Goal: Task Accomplishment & Management: Manage account settings

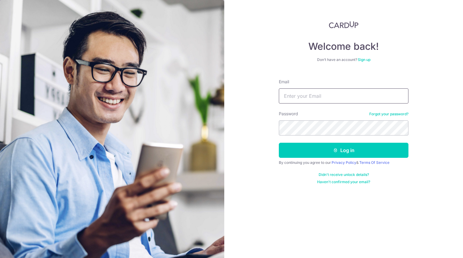
drag, startPoint x: 241, startPoint y: 201, endPoint x: 304, endPoint y: 98, distance: 120.3
click at [304, 98] on input "Email" at bounding box center [344, 95] width 130 height 15
click at [295, 100] on input "Email" at bounding box center [344, 95] width 130 height 15
type input "[EMAIL_ADDRESS][DOMAIN_NAME]"
click at [279, 142] on button "Log in" at bounding box center [344, 149] width 130 height 15
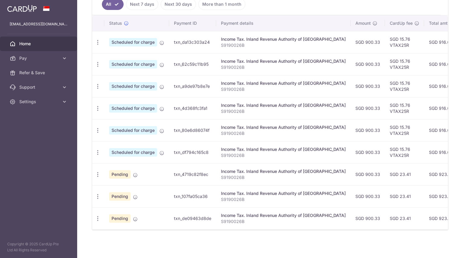
scroll to position [173, 0]
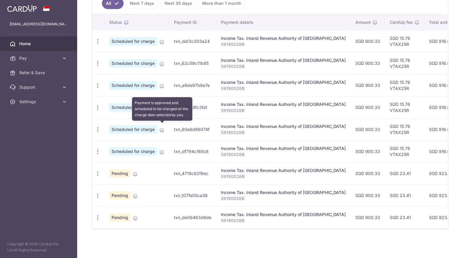
click at [161, 127] on icon at bounding box center [161, 129] width 5 height 5
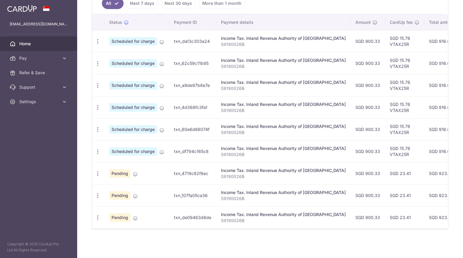
click at [147, 41] on span "Scheduled for charge" at bounding box center [133, 41] width 48 height 8
drag, startPoint x: 147, startPoint y: 41, endPoint x: 150, endPoint y: 41, distance: 3.6
click at [147, 41] on span "Scheduled for charge" at bounding box center [133, 41] width 48 height 8
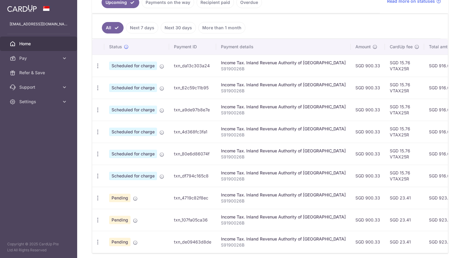
scroll to position [113, 0]
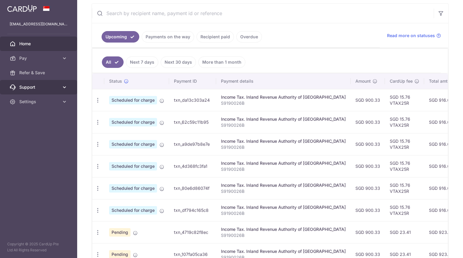
click at [69, 85] on link "Support" at bounding box center [38, 87] width 77 height 14
click at [69, 86] on link "Support" at bounding box center [38, 87] width 77 height 14
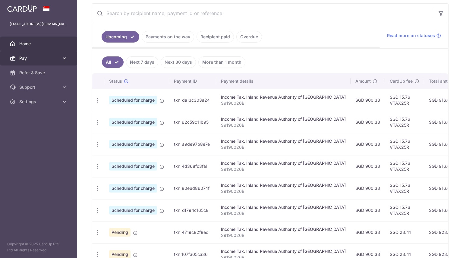
click at [67, 58] on link "Pay" at bounding box center [38, 58] width 77 height 14
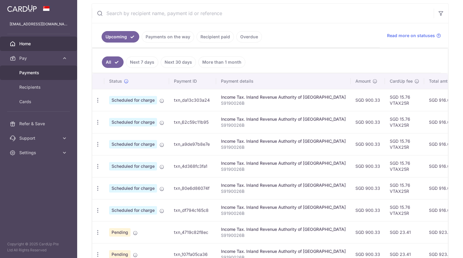
click at [64, 73] on link "Payments" at bounding box center [38, 72] width 77 height 14
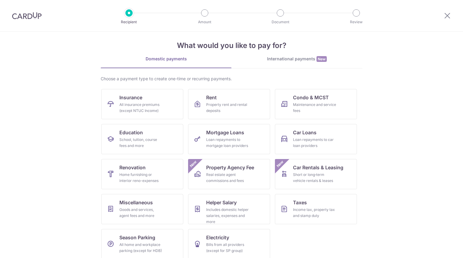
scroll to position [12, 0]
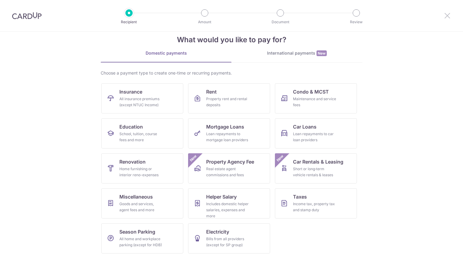
click at [448, 16] on icon at bounding box center [446, 16] width 7 height 8
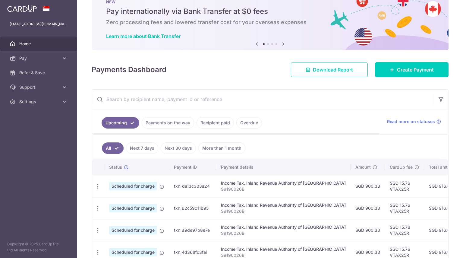
scroll to position [30, 0]
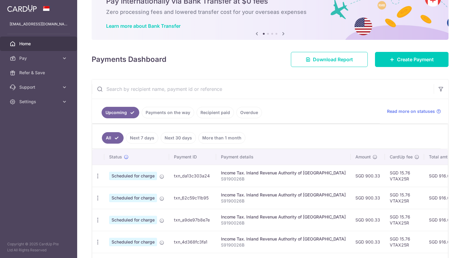
click at [132, 176] on span "Scheduled for charge" at bounding box center [133, 175] width 48 height 8
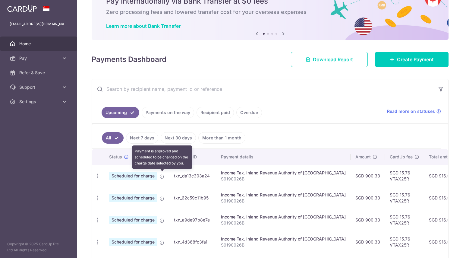
click at [162, 176] on icon at bounding box center [161, 176] width 5 height 5
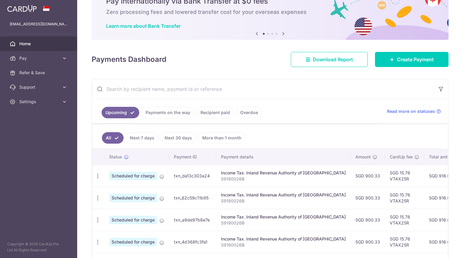
click at [192, 178] on td "txn_da13c303a24" at bounding box center [192, 175] width 47 height 22
drag, startPoint x: 196, startPoint y: 176, endPoint x: 212, endPoint y: 173, distance: 16.2
click at [197, 176] on td "txn_da13c303a24" at bounding box center [192, 175] width 47 height 22
click at [232, 173] on div "Income Tax. Inland Revenue Authority of [GEOGRAPHIC_DATA]" at bounding box center [283, 173] width 125 height 6
click at [239, 173] on div "Income Tax. Inland Revenue Authority of [GEOGRAPHIC_DATA]" at bounding box center [283, 173] width 125 height 6
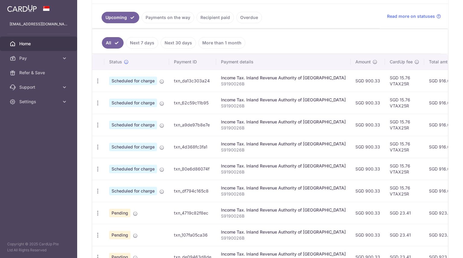
scroll to position [166, 0]
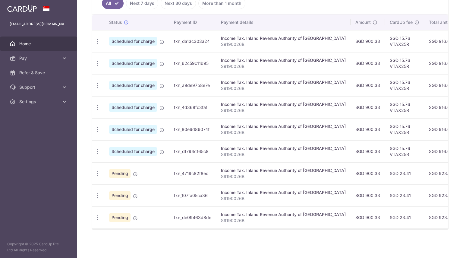
drag, startPoint x: 358, startPoint y: 186, endPoint x: 240, endPoint y: 181, distance: 118.5
click at [238, 180] on tbody "Update payment Cancel payment Scheduled for charge txn_da13c303a24 Income Tax. …" at bounding box center [336, 129] width 489 height 198
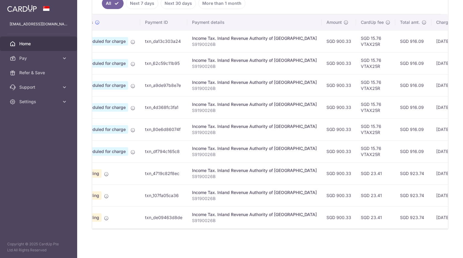
scroll to position [0, 112]
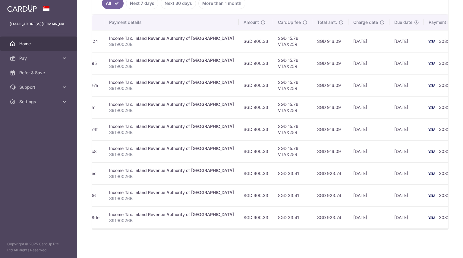
click at [357, 187] on td "[DATE]" at bounding box center [368, 195] width 41 height 22
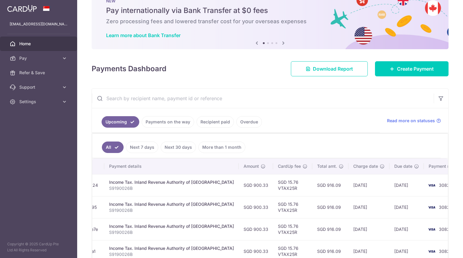
scroll to position [30, 0]
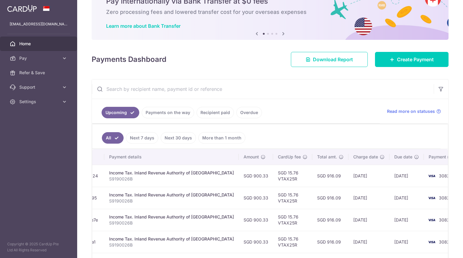
click at [139, 85] on input "text" at bounding box center [263, 88] width 342 height 19
click at [297, 97] on input "text" at bounding box center [263, 88] width 342 height 19
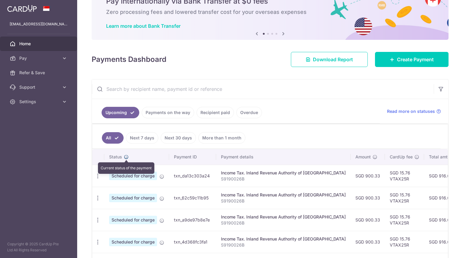
click at [127, 156] on icon at bounding box center [126, 156] width 5 height 5
click at [123, 109] on link "Upcoming" at bounding box center [121, 112] width 38 height 11
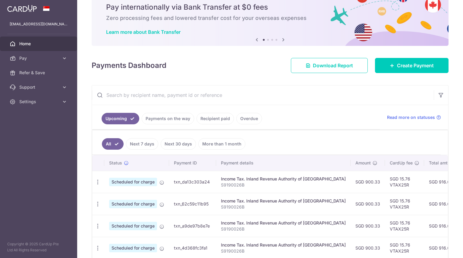
scroll to position [60, 0]
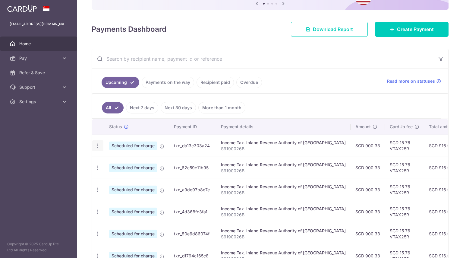
click at [99, 146] on icon "button" at bounding box center [98, 145] width 6 height 6
click at [116, 162] on span "Update payment" at bounding box center [129, 161] width 41 height 7
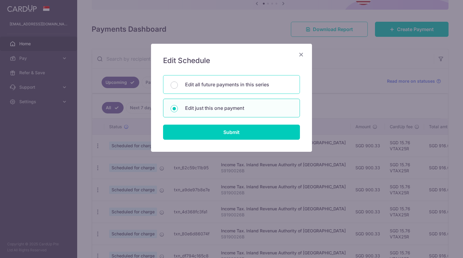
click at [223, 83] on p "Edit all future payments in this series" at bounding box center [238, 84] width 107 height 7
click at [178, 83] on input "Edit all future payments in this series" at bounding box center [173, 84] width 7 height 7
radio input "true"
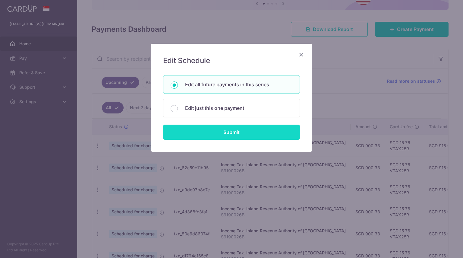
click at [229, 138] on input "Submit" at bounding box center [231, 131] width 137 height 15
radio input "true"
type input "900.33"
type input "S9190026B"
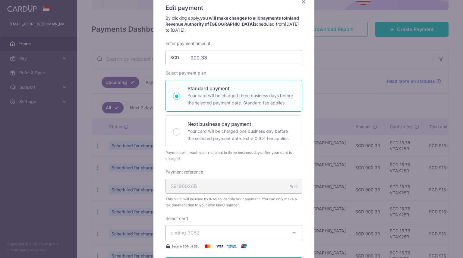
scroll to position [0, 0]
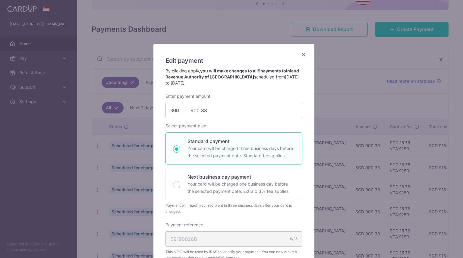
click at [301, 53] on icon "Close" at bounding box center [303, 55] width 7 height 8
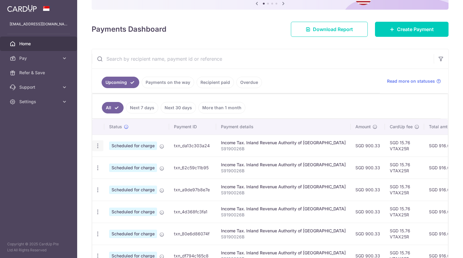
click at [100, 144] on icon "button" at bounding box center [98, 145] width 6 height 6
click at [105, 161] on link "Update payment" at bounding box center [123, 162] width 63 height 14
radio input "true"
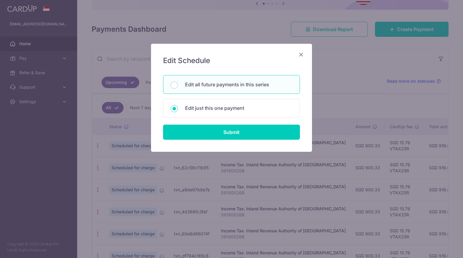
click at [225, 84] on p "Edit all future payments in this series" at bounding box center [238, 84] width 107 height 7
click at [178, 84] on input "Edit all future payments in this series" at bounding box center [173, 84] width 7 height 7
radio input "true"
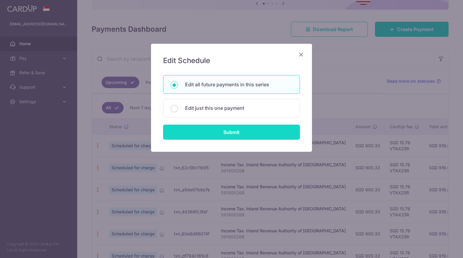
click at [237, 136] on input "Submit" at bounding box center [231, 131] width 137 height 15
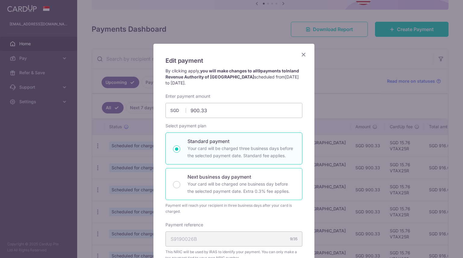
click at [228, 177] on p "Next business day payment" at bounding box center [240, 176] width 107 height 7
click at [180, 181] on input "Next business day payment Your card will be charged one business day before the…" at bounding box center [176, 184] width 7 height 7
radio input "false"
radio input "true"
click at [232, 149] on p "Your card will be charged three business days before the selected payment date.…" at bounding box center [240, 152] width 107 height 14
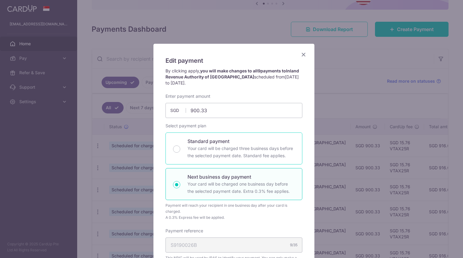
click at [180, 149] on input "Standard payment Your card will be charged three business days before the selec…" at bounding box center [176, 148] width 7 height 7
click at [225, 171] on div "Next business day payment Your card will be charged one business day before the…" at bounding box center [233, 184] width 137 height 32
radio input "false"
radio input "true"
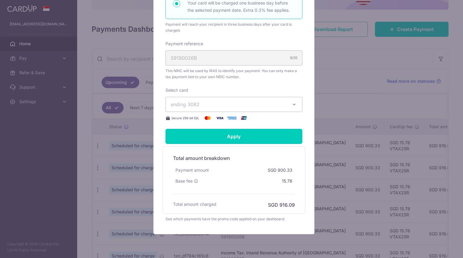
scroll to position [120, 0]
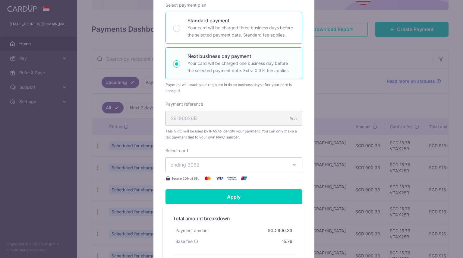
click at [218, 38] on div "Standard payment Your card will be charged three business days before the selec…" at bounding box center [233, 28] width 137 height 32
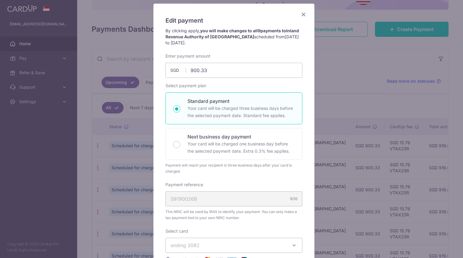
scroll to position [49, 0]
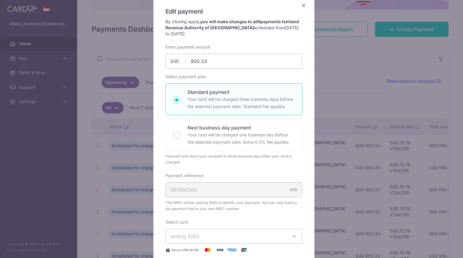
click at [300, 8] on icon "Close" at bounding box center [303, 6] width 7 height 8
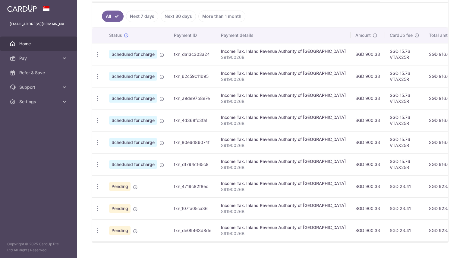
scroll to position [166, 0]
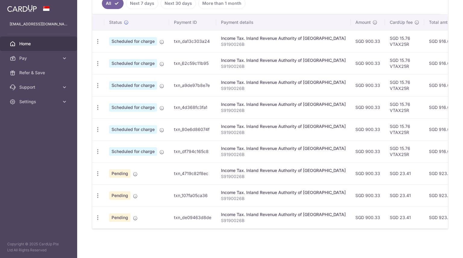
drag, startPoint x: 117, startPoint y: 213, endPoint x: 116, endPoint y: 209, distance: 4.0
click at [116, 213] on span "Pending" at bounding box center [119, 217] width 21 height 8
click at [116, 197] on td "Pending" at bounding box center [136, 195] width 65 height 22
click at [123, 175] on td "Pending" at bounding box center [136, 173] width 65 height 22
click at [124, 150] on span "Scheduled for charge" at bounding box center [133, 151] width 48 height 8
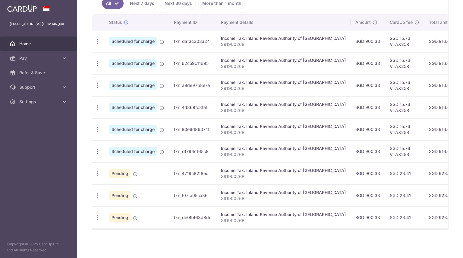
click at [127, 125] on span "Scheduled for charge" at bounding box center [133, 129] width 48 height 8
click at [128, 103] on span "Scheduled for charge" at bounding box center [133, 107] width 48 height 8
click at [127, 82] on span "Scheduled for charge" at bounding box center [133, 85] width 48 height 8
click at [125, 56] on td "Scheduled for charge" at bounding box center [136, 63] width 65 height 22
click at [126, 41] on span "Scheduled for charge" at bounding box center [133, 41] width 48 height 8
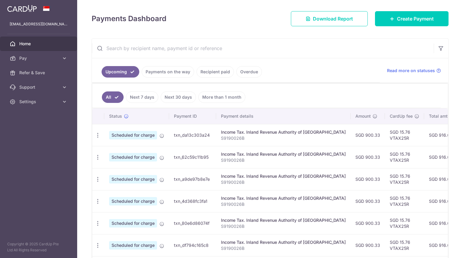
scroll to position [45, 0]
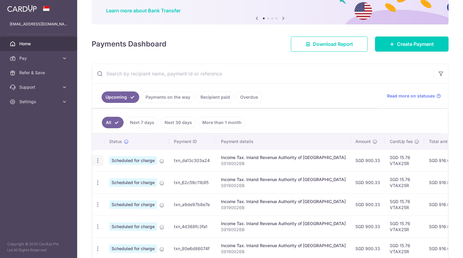
click at [96, 160] on icon "button" at bounding box center [98, 160] width 6 height 6
click at [103, 192] on icon at bounding box center [101, 191] width 7 height 7
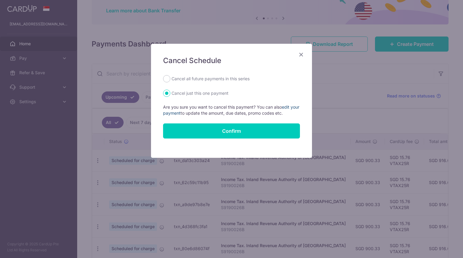
click at [178, 113] on link "edit your payment" at bounding box center [231, 109] width 136 height 11
click at [300, 52] on icon "Close" at bounding box center [300, 55] width 7 height 8
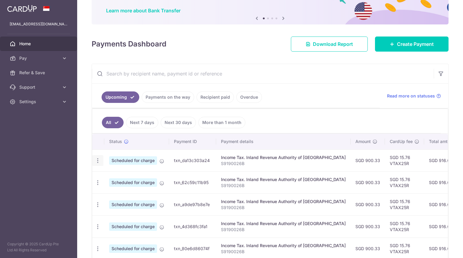
click at [97, 158] on icon "button" at bounding box center [98, 160] width 6 height 6
click at [72, 159] on aside "[EMAIL_ADDRESS][DOMAIN_NAME] Home Pay Payments Recipients Cards Refer & Save Su…" at bounding box center [38, 129] width 77 height 258
click at [95, 159] on icon "button" at bounding box center [98, 160] width 6 height 6
click at [120, 177] on span "Update payment" at bounding box center [129, 176] width 41 height 7
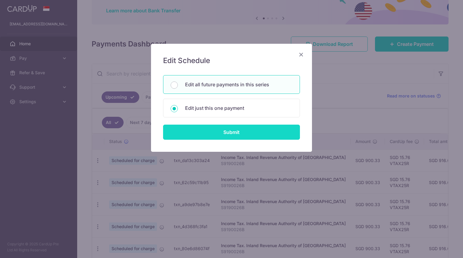
click at [194, 134] on input "Submit" at bounding box center [231, 131] width 137 height 15
radio input "true"
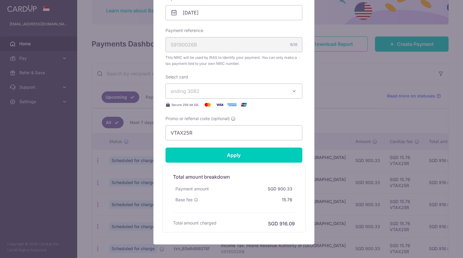
scroll to position [0, 0]
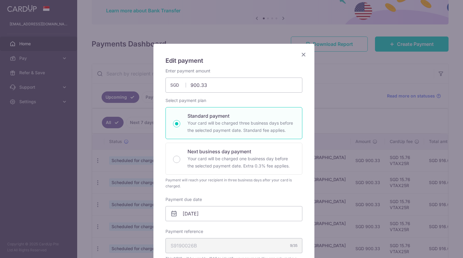
click at [301, 53] on icon "Close" at bounding box center [303, 55] width 7 height 8
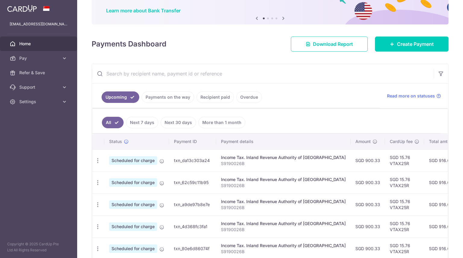
click at [104, 161] on td "Scheduled for charge" at bounding box center [136, 160] width 65 height 22
click at [95, 162] on icon "button" at bounding box center [98, 160] width 6 height 6
click at [116, 177] on span "Update payment" at bounding box center [129, 176] width 41 height 7
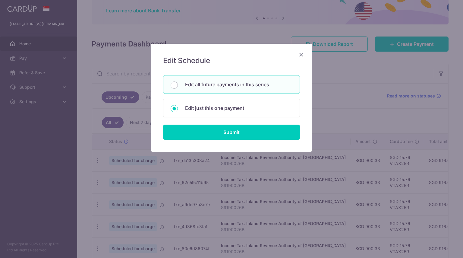
click at [222, 90] on div "Edit all future payments in this series" at bounding box center [231, 84] width 137 height 19
radio input "true"
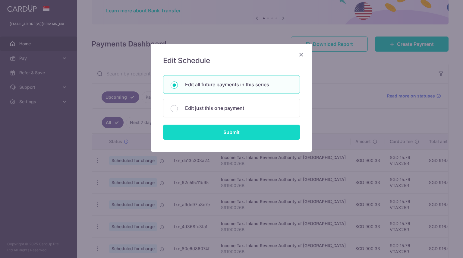
click at [225, 131] on input "Submit" at bounding box center [231, 131] width 137 height 15
radio input "true"
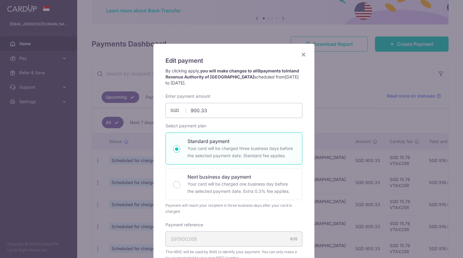
click at [300, 56] on icon "Close" at bounding box center [303, 55] width 7 height 8
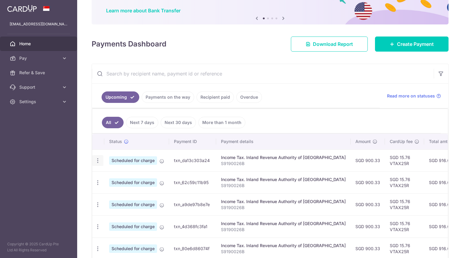
click at [101, 157] on div "Update payment Cancel payment" at bounding box center [97, 160] width 11 height 11
click at [98, 159] on icon "button" at bounding box center [98, 160] width 6 height 6
click at [128, 178] on span "Update payment" at bounding box center [129, 176] width 41 height 7
radio input "true"
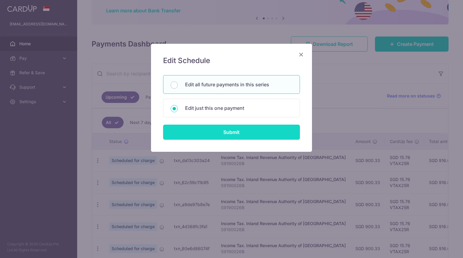
click at [202, 129] on input "Submit" at bounding box center [231, 131] width 137 height 15
radio input "true"
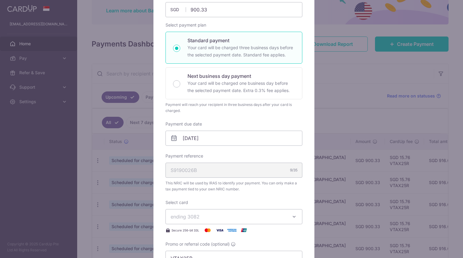
scroll to position [90, 0]
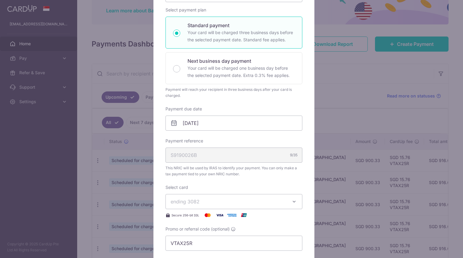
click at [170, 120] on icon at bounding box center [173, 122] width 7 height 7
click at [174, 120] on icon at bounding box center [173, 122] width 7 height 7
click at [214, 120] on input "[DATE]" at bounding box center [233, 122] width 137 height 15
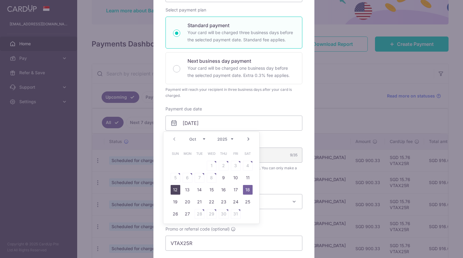
click at [177, 189] on link "12" at bounding box center [175, 190] width 10 height 10
type input "[DATE]"
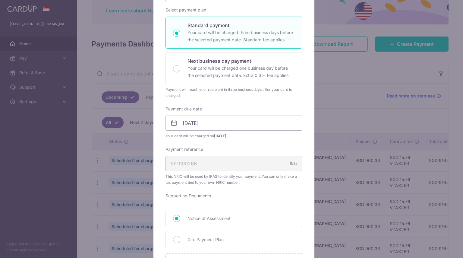
click at [255, 139] on div "Enter payment amount 900.33 900.33 SGD To change the payment amount, please can…" at bounding box center [233, 165] width 137 height 377
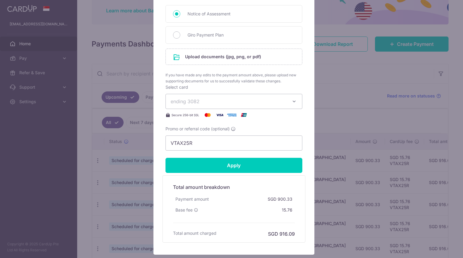
scroll to position [301, 0]
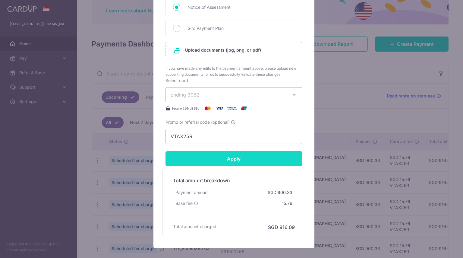
click at [228, 155] on input "Apply" at bounding box center [233, 158] width 137 height 15
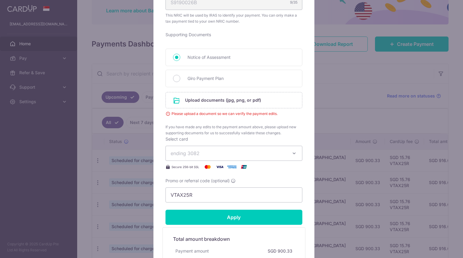
scroll to position [241, 0]
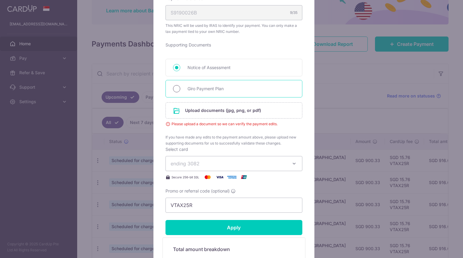
click at [176, 87] on input "Giro Payment Plan" at bounding box center [176, 88] width 7 height 7
radio input "true"
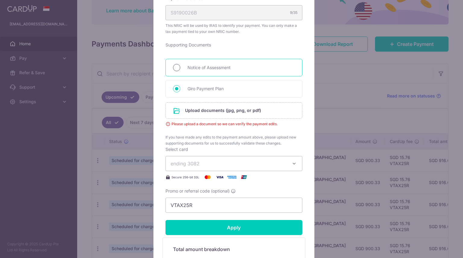
click at [175, 67] on input "Notice of Assessment" at bounding box center [176, 67] width 7 height 7
radio input "true"
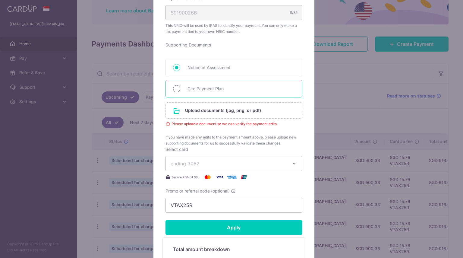
click at [176, 86] on input "Giro Payment Plan" at bounding box center [176, 88] width 7 height 7
radio input "true"
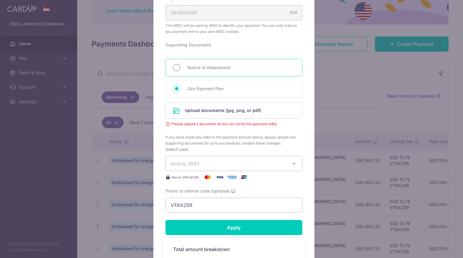
click at [175, 67] on input "Notice of Assessment" at bounding box center [176, 67] width 7 height 7
radio input "true"
